Goal: Task Accomplishment & Management: Use online tool/utility

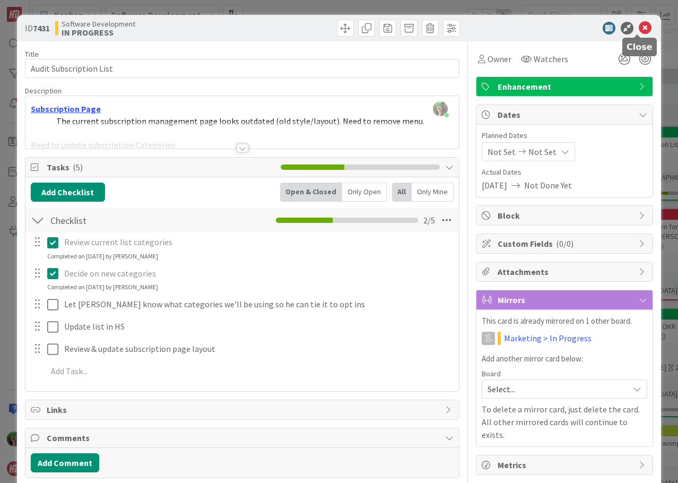
click at [639, 23] on icon at bounding box center [645, 28] width 13 height 13
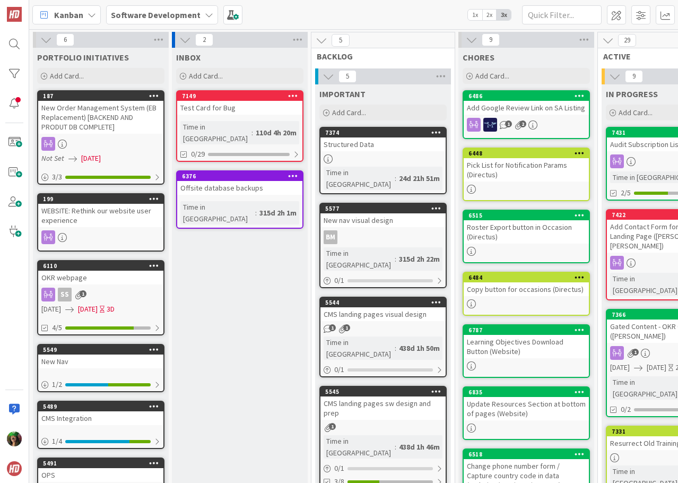
click at [153, 13] on b "Software Development" at bounding box center [156, 15] width 90 height 11
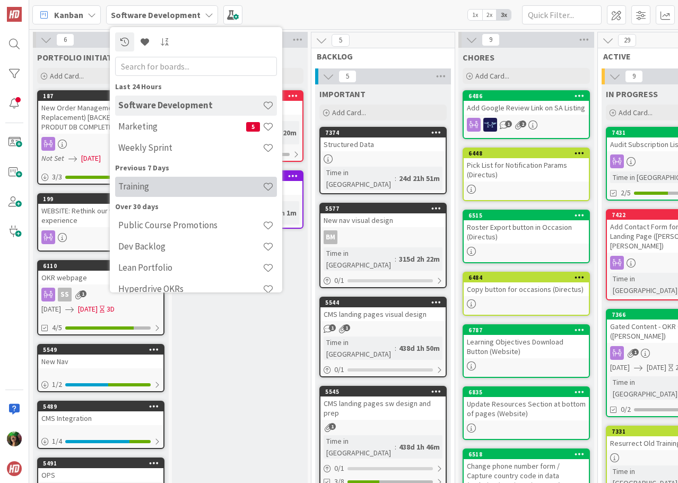
click at [176, 187] on h4 "Training" at bounding box center [190, 186] width 144 height 11
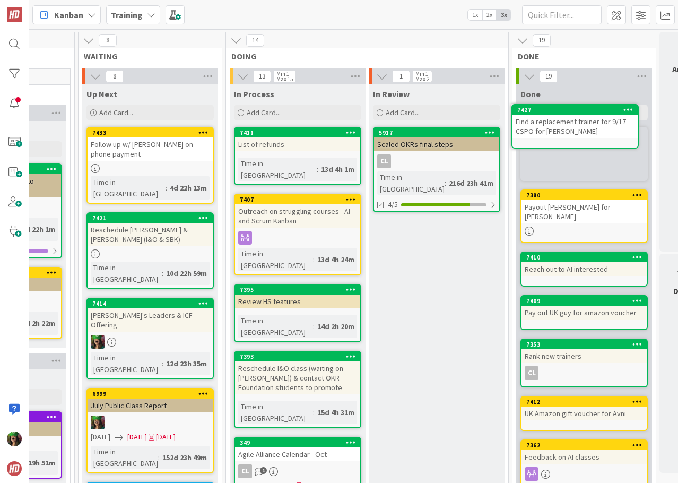
scroll to position [0, 591]
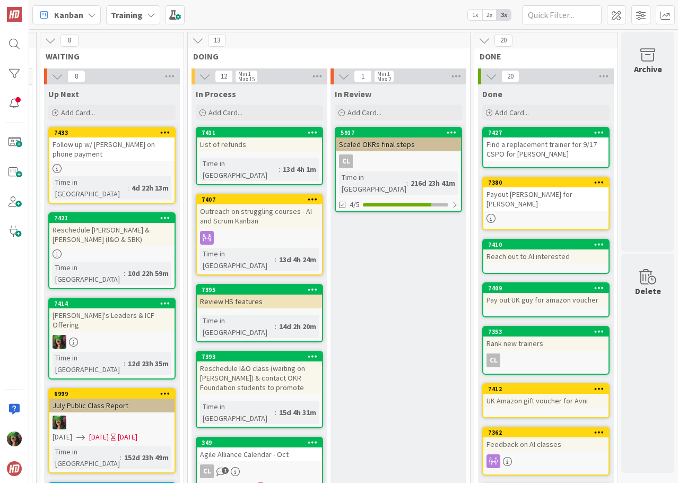
drag, startPoint x: 333, startPoint y: 145, endPoint x: 526, endPoint y: 138, distance: 193.8
click at [526, 138] on div "Find a replacement trainer for 9/17 CSPO for [PERSON_NAME]" at bounding box center [545, 148] width 125 height 23
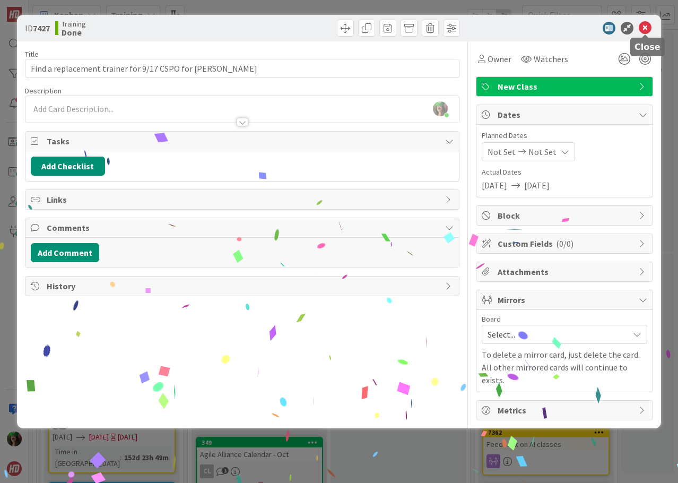
click at [645, 29] on icon at bounding box center [645, 28] width 13 height 13
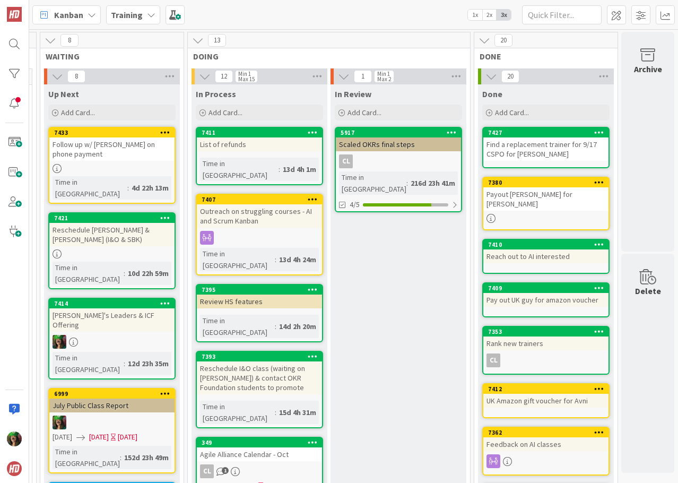
click at [272, 212] on div "Outreach on struggling courses - AI and Scrum Kanban" at bounding box center [259, 215] width 125 height 23
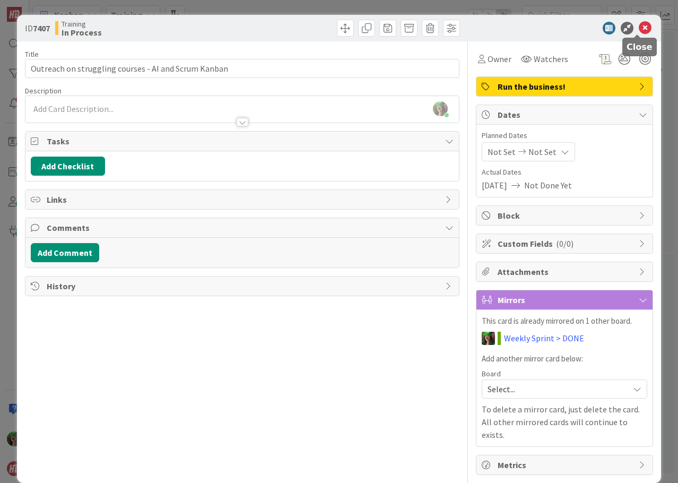
click at [639, 28] on icon at bounding box center [645, 28] width 13 height 13
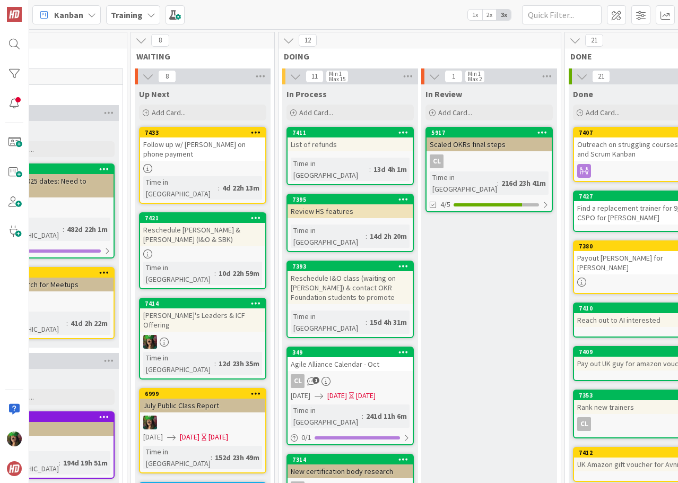
scroll to position [0, 464]
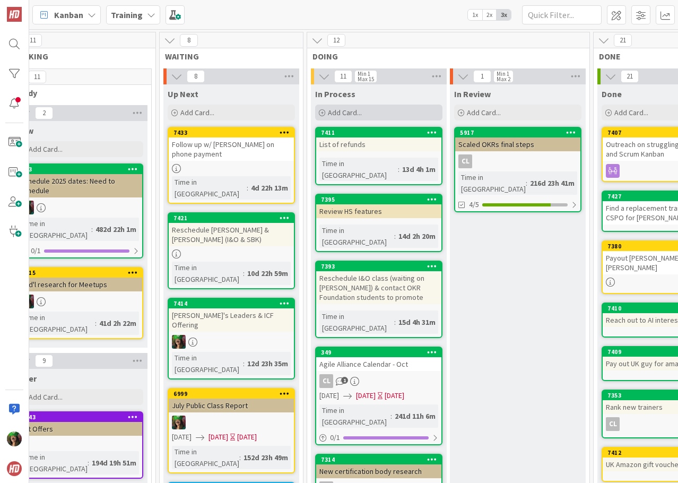
click at [358, 109] on span "Add Card..." at bounding box center [345, 113] width 34 height 10
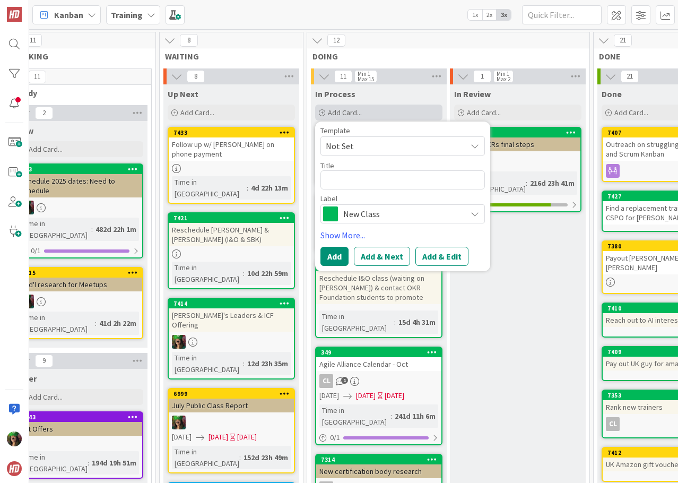
type textarea "x"
type textarea "S"
type textarea "x"
type textarea "Sc"
type textarea "x"
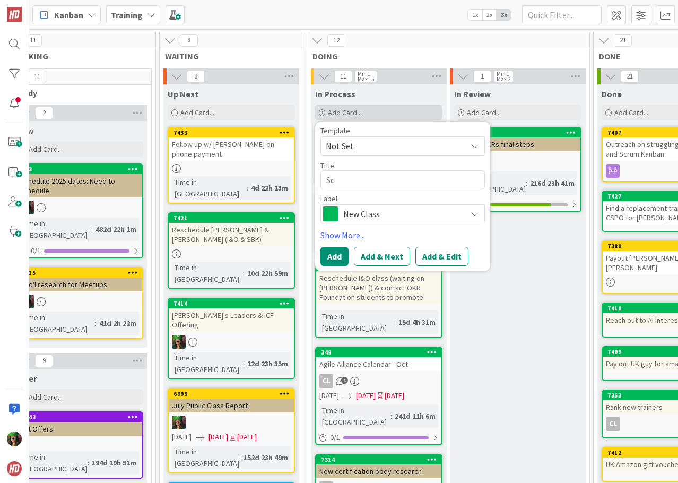
type textarea "Sch"
type textarea "x"
type textarea "Sche"
type textarea "x"
type textarea "Sched"
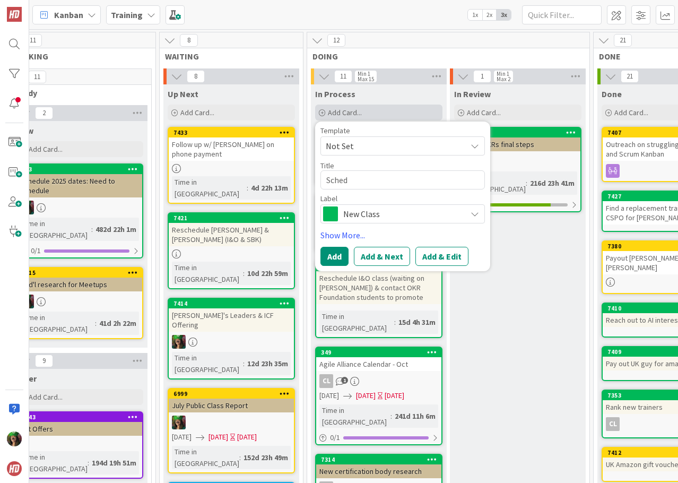
type textarea "x"
type textarea "Schedu"
type textarea "x"
type textarea "Schedul"
type textarea "x"
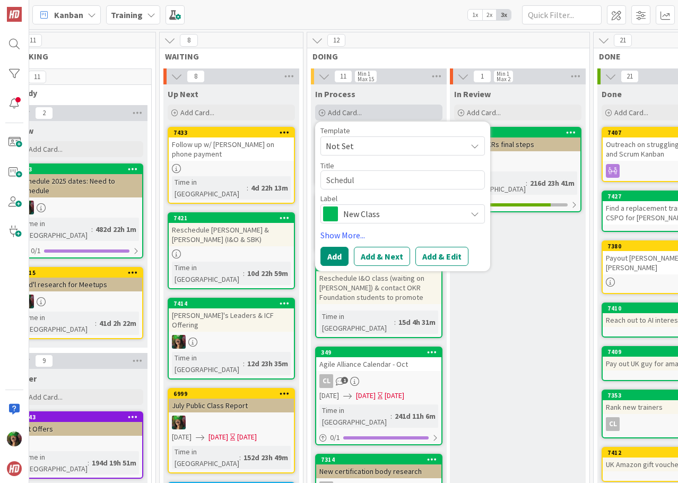
type textarea "Schedule"
type textarea "x"
type textarea "Schedule"
type textarea "x"
type textarea "Schedule a"
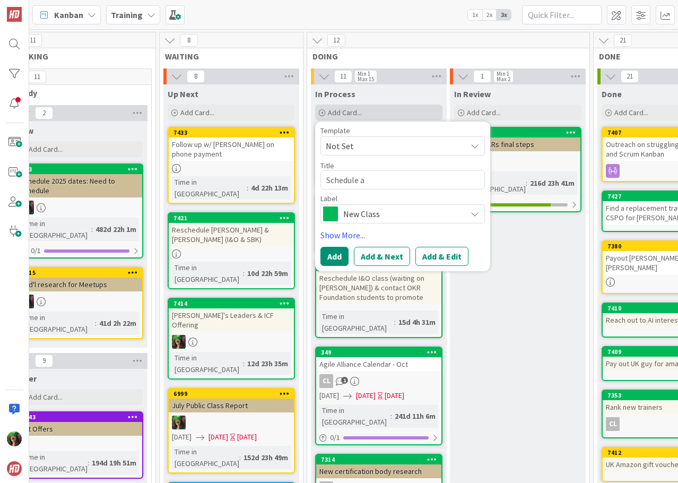
type textarea "x"
type textarea "Schedule"
type textarea "x"
type textarea "Schedule A"
type textarea "x"
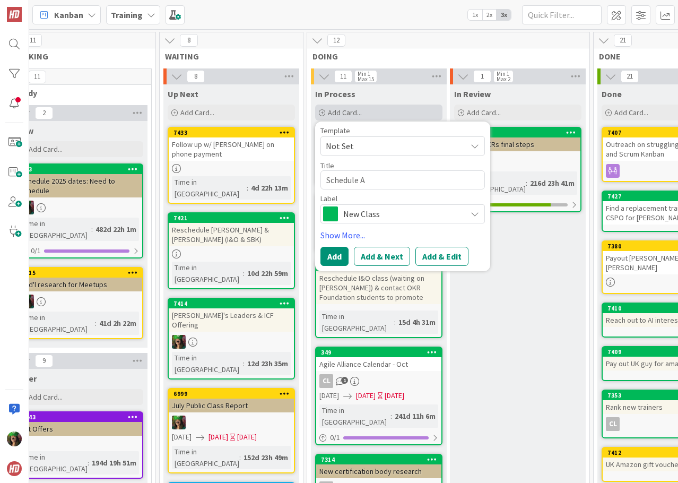
type textarea "Schedule Aa"
type textarea "x"
type textarea "Schedule Aaro"
type textarea "x"
type textarea "Schedule [PERSON_NAME]"
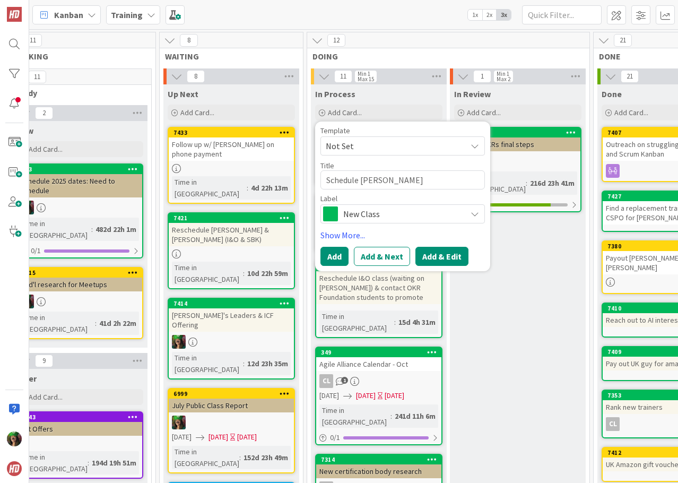
click at [435, 255] on button "Add & Edit" at bounding box center [441, 256] width 53 height 19
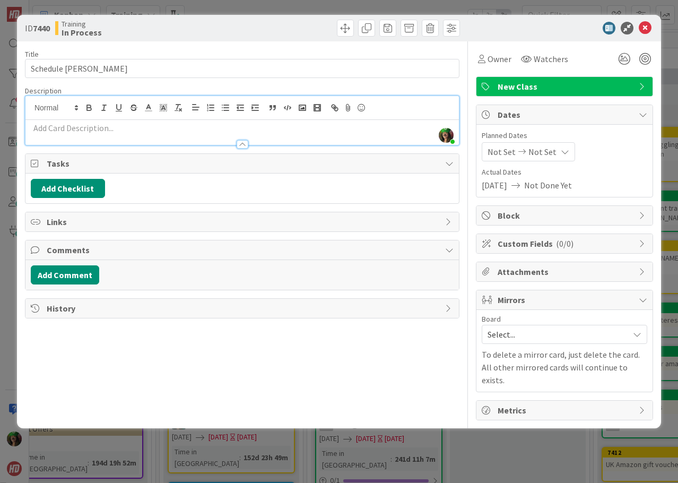
click at [141, 111] on div "[PERSON_NAME] just joined" at bounding box center [242, 120] width 434 height 49
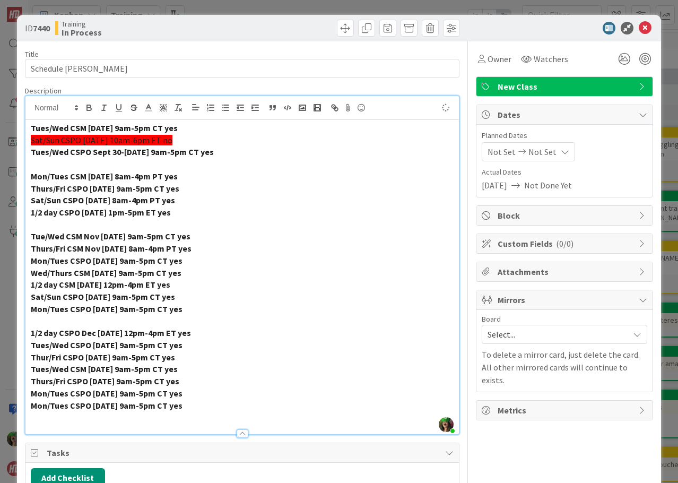
click at [120, 138] on span "Sat/Sun CSPO [DATE] 10am-6pm ET no" at bounding box center [102, 140] width 142 height 11
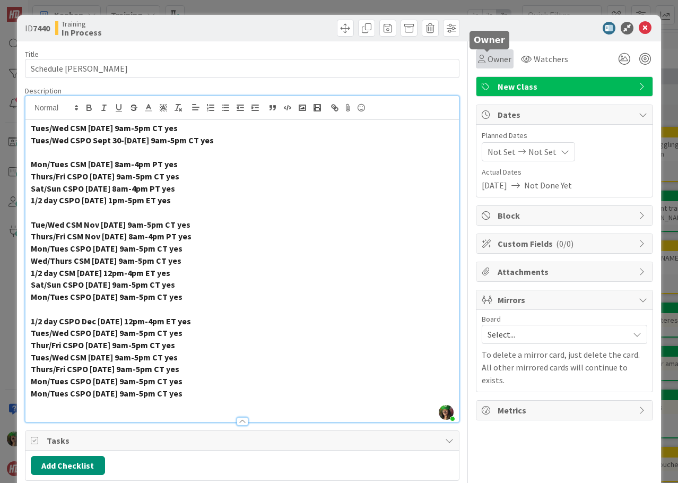
click at [490, 54] on span "Owner" at bounding box center [500, 59] width 24 height 13
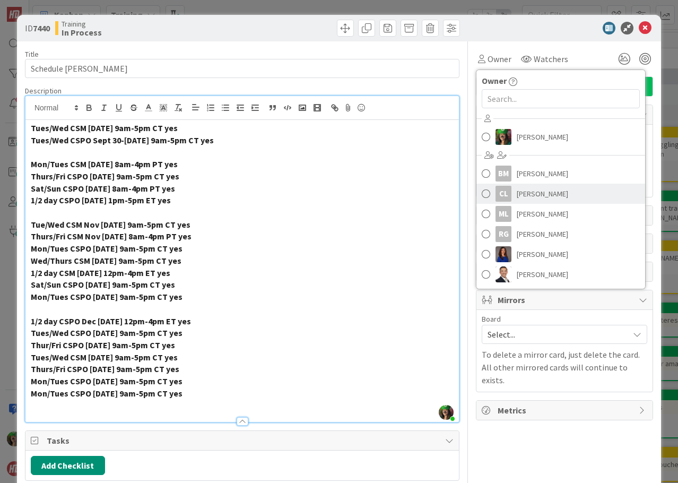
click at [541, 188] on span "[PERSON_NAME]" at bounding box center [542, 194] width 51 height 16
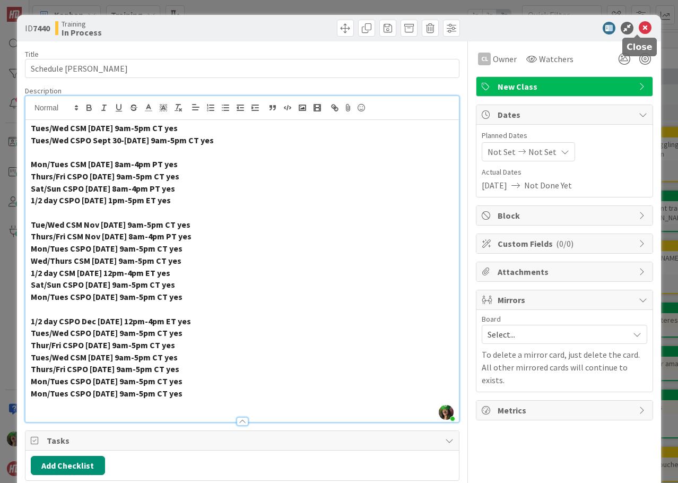
click at [639, 30] on icon at bounding box center [645, 28] width 13 height 13
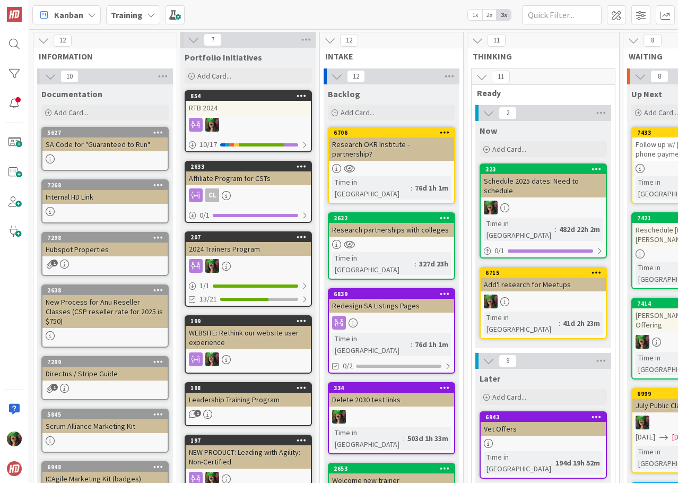
click at [81, 151] on div "SA Code for "Guaranteed to Run"" at bounding box center [104, 144] width 125 height 14
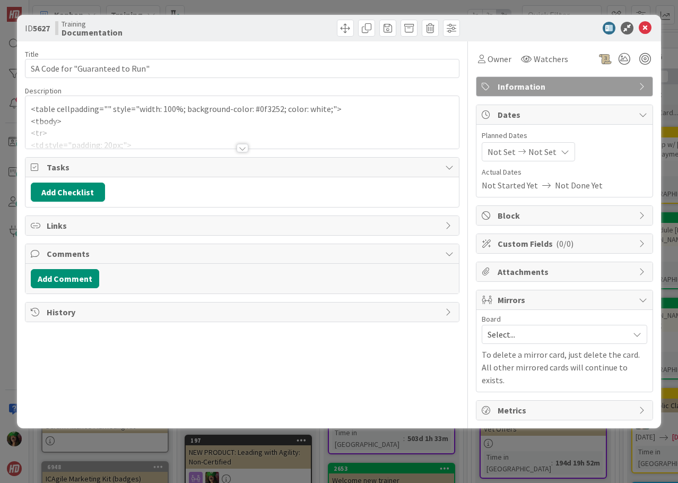
click at [114, 126] on div at bounding box center [242, 135] width 434 height 27
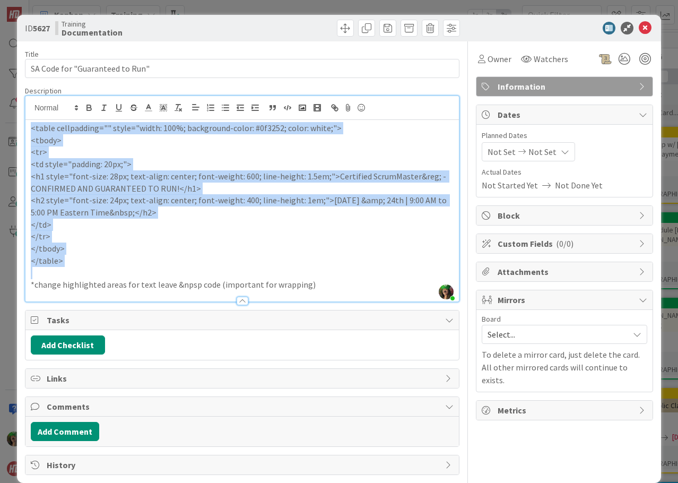
drag, startPoint x: 32, startPoint y: 127, endPoint x: 120, endPoint y: 270, distance: 167.3
click at [120, 270] on div "<table cellpadding="" style="width: 100%; background-color: #0f3252; color: whi…" at bounding box center [242, 210] width 434 height 181
copy div "<table cellpadding="" style="width: 100%; background-color: #0f3252; color: whi…"
